Goal: Find specific page/section: Find specific page/section

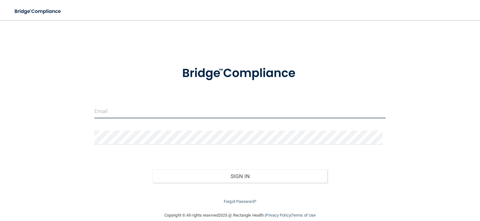
click at [124, 107] on input "email" at bounding box center [239, 111] width 291 height 14
type input "[EMAIL_ADDRESS][DOMAIN_NAME]"
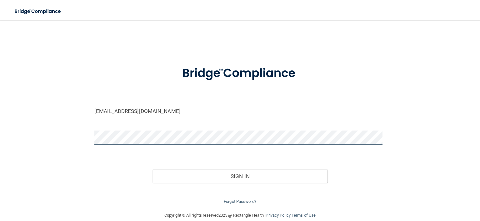
click at [152, 169] on button "Sign In" at bounding box center [239, 176] width 175 height 14
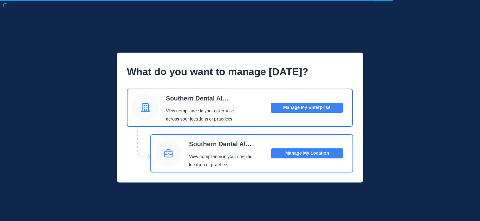
click at [312, 157] on button "Manage My Location" at bounding box center [307, 153] width 72 height 10
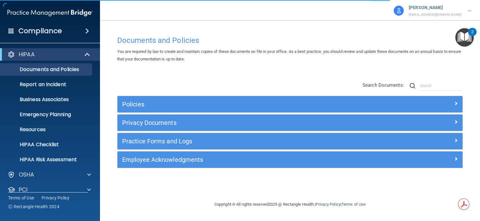
click at [58, 28] on h4 "Compliance" at bounding box center [39, 31] width 43 height 9
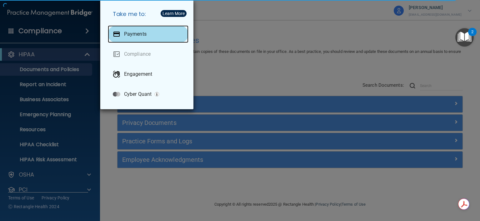
click at [134, 31] on p "Payments" at bounding box center [135, 34] width 22 height 6
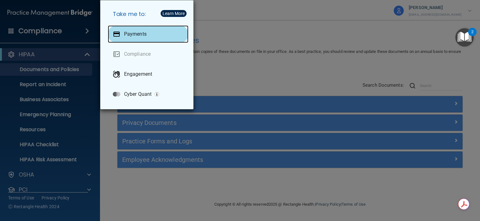
click at [134, 31] on p "Payments" at bounding box center [135, 34] width 22 height 6
